Goal: Information Seeking & Learning: Understand process/instructions

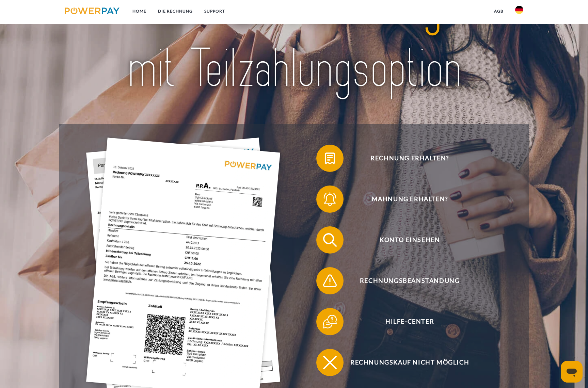
scroll to position [82, 0]
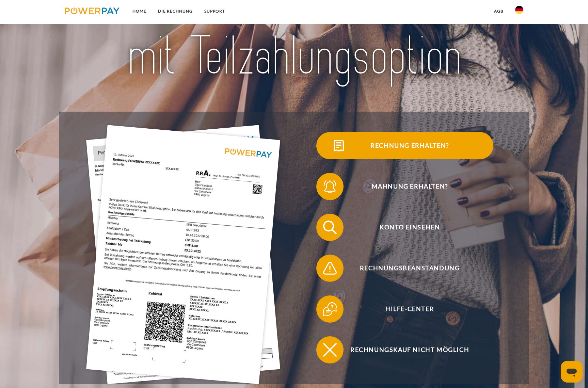
click at [393, 144] on span "Rechnung erhalten?" at bounding box center [409, 145] width 167 height 27
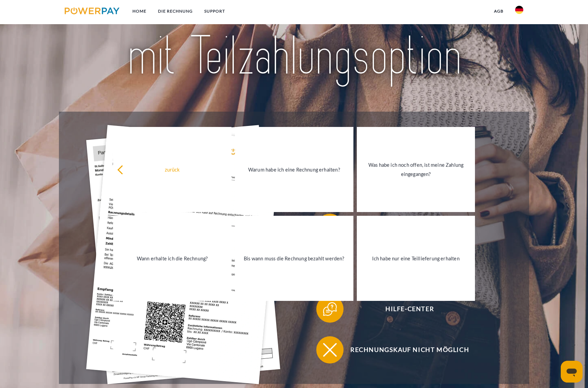
click at [516, 140] on div "Rechnung erhalten?" at bounding box center [405, 145] width 222 height 41
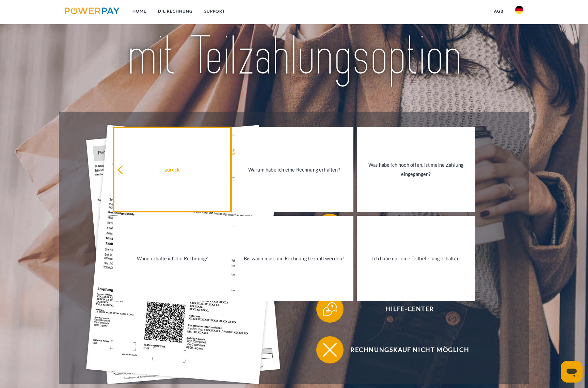
click at [121, 168] on div "zurück" at bounding box center [172, 169] width 110 height 9
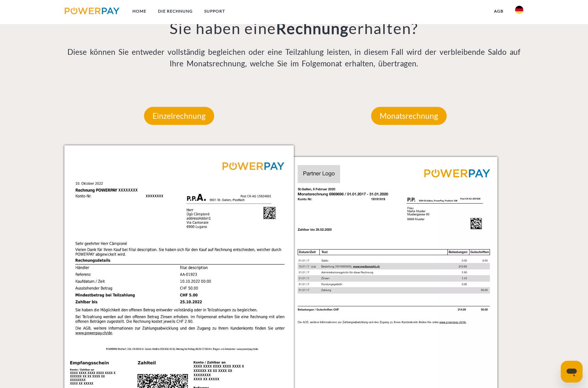
scroll to position [599, 0]
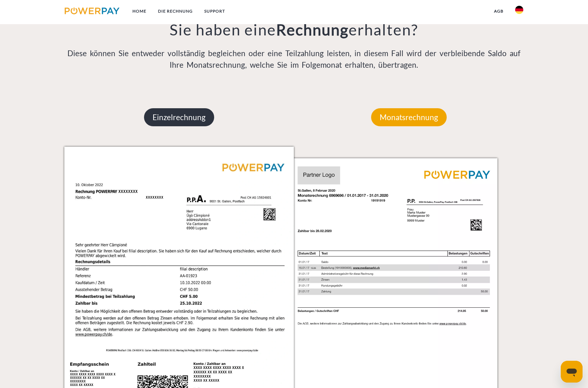
click at [188, 117] on p "Einzelrechnung" at bounding box center [179, 117] width 70 height 18
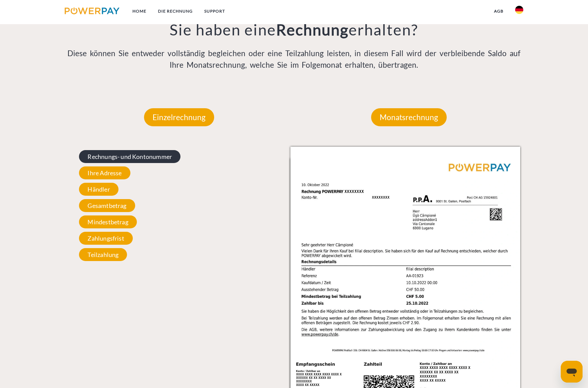
click at [160, 156] on span "Rechnungs- und Kontonummer" at bounding box center [130, 156] width 102 height 13
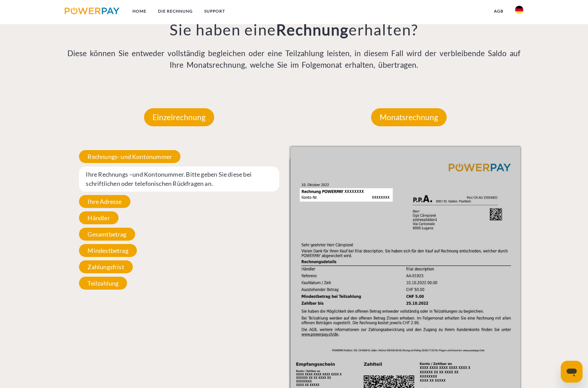
click at [229, 132] on div "Einzelrechnung" at bounding box center [179, 117] width 111 height 59
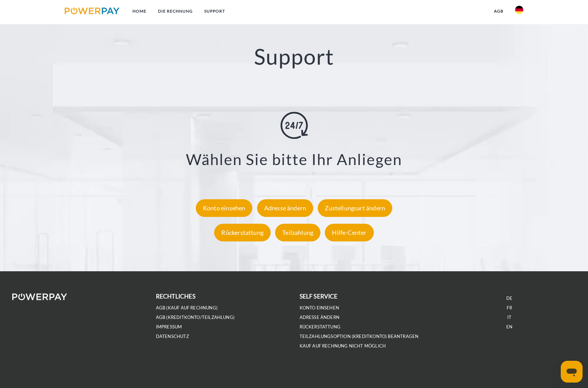
scroll to position [1249, 0]
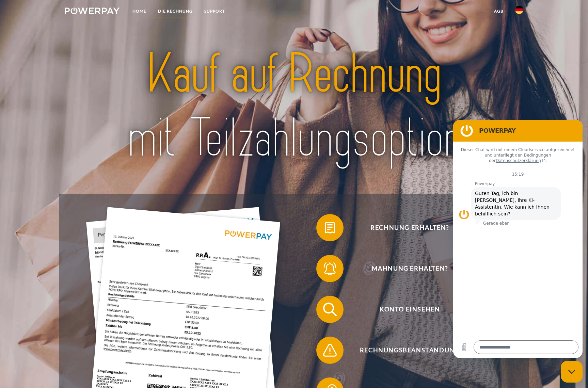
click at [168, 10] on link "DIE RECHNUNG" at bounding box center [175, 11] width 46 height 12
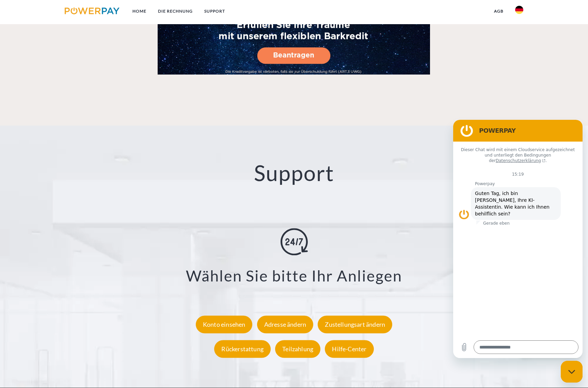
scroll to position [1191, 0]
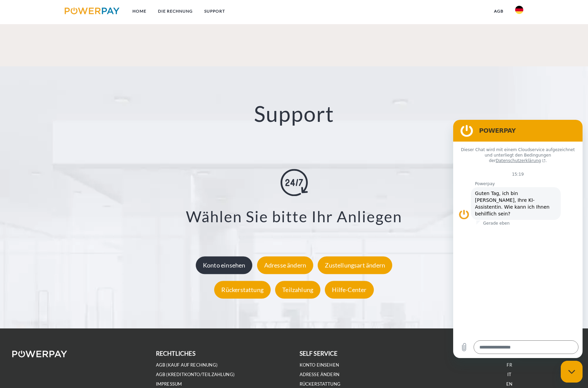
click at [222, 265] on div "Konto einsehen" at bounding box center [224, 266] width 57 height 18
type textarea "*"
